Goal: Information Seeking & Learning: Learn about a topic

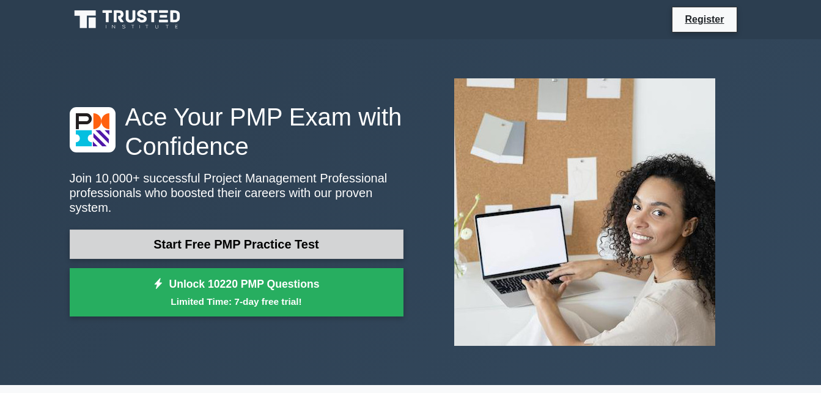
click at [274, 238] on link "Start Free PMP Practice Test" at bounding box center [237, 243] width 334 height 29
